Goal: Transaction & Acquisition: Purchase product/service

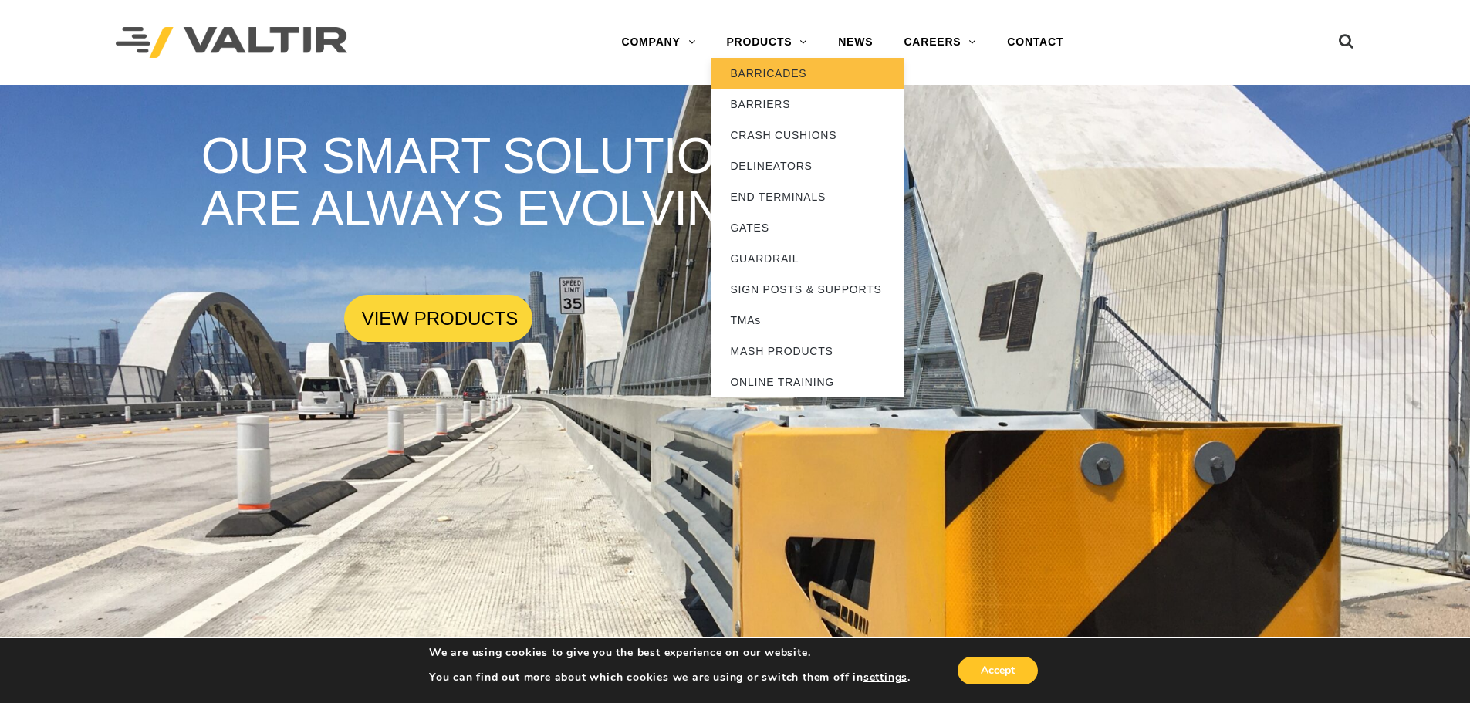
click at [780, 77] on link "BARRICADES" at bounding box center [807, 73] width 193 height 31
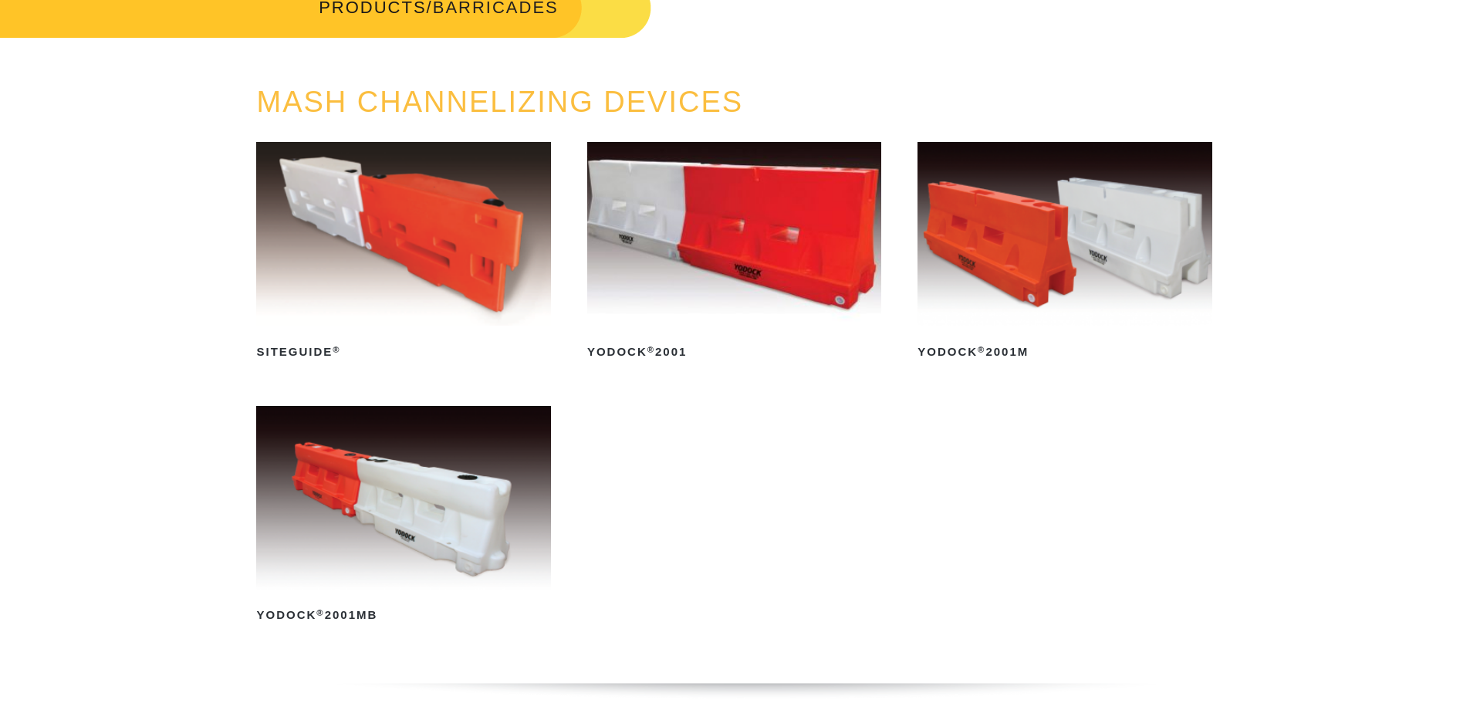
scroll to position [154, 0]
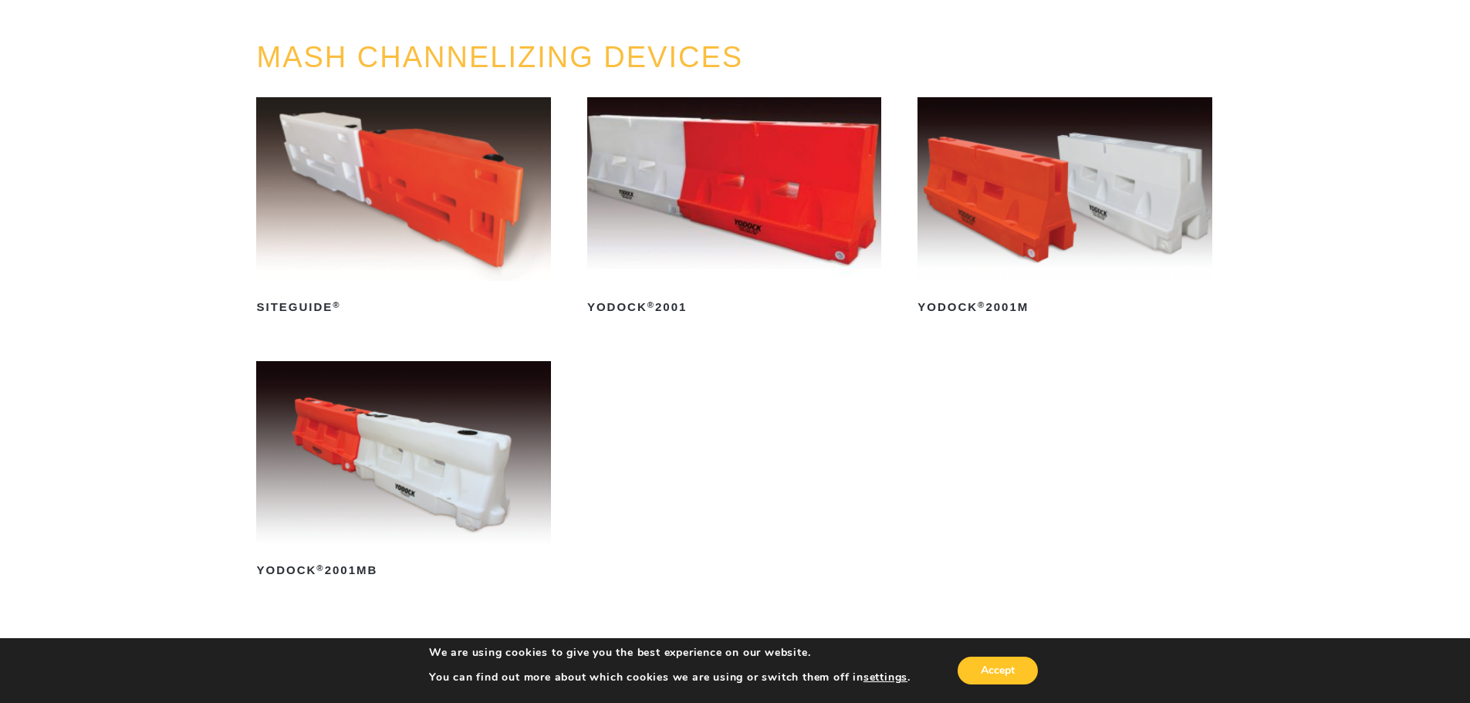
click at [454, 472] on img at bounding box center [403, 453] width 294 height 184
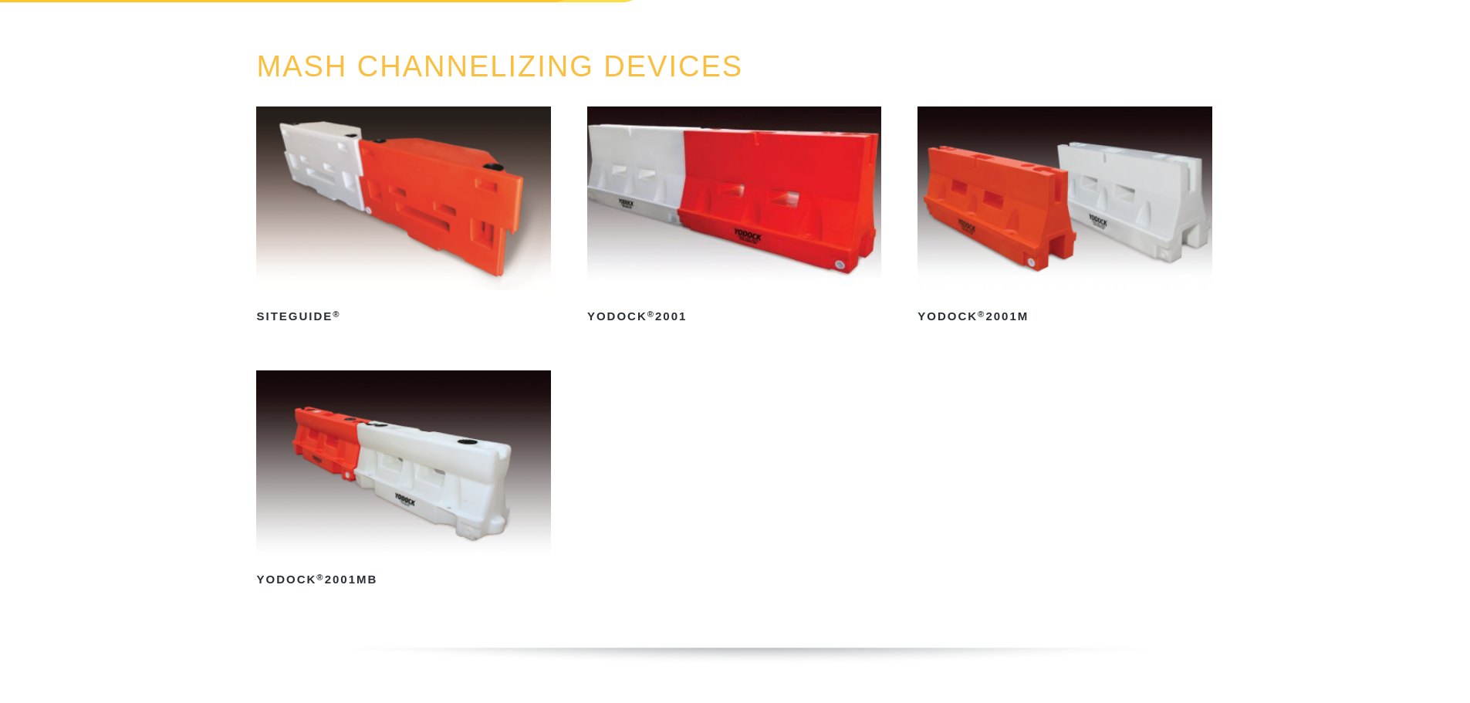
click at [405, 441] on img at bounding box center [403, 462] width 294 height 184
